Goal: Register for event/course

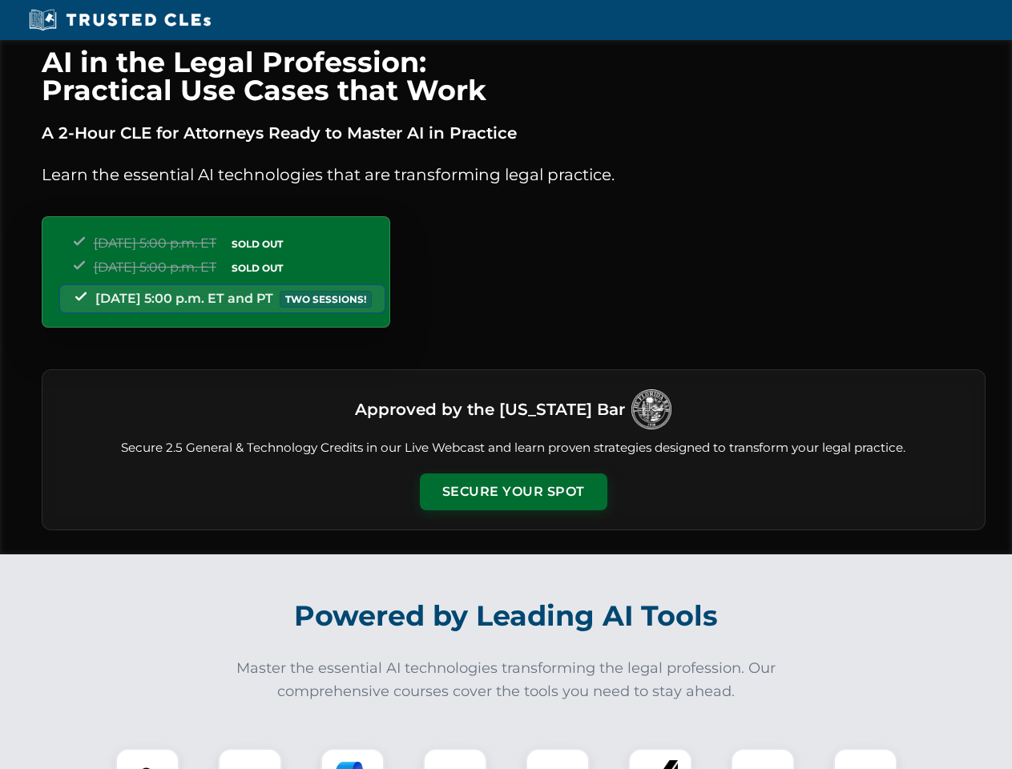
click at [513, 492] on button "Secure Your Spot" at bounding box center [514, 492] width 188 height 37
click at [147, 759] on img at bounding box center [147, 780] width 46 height 46
